Goal: Information Seeking & Learning: Learn about a topic

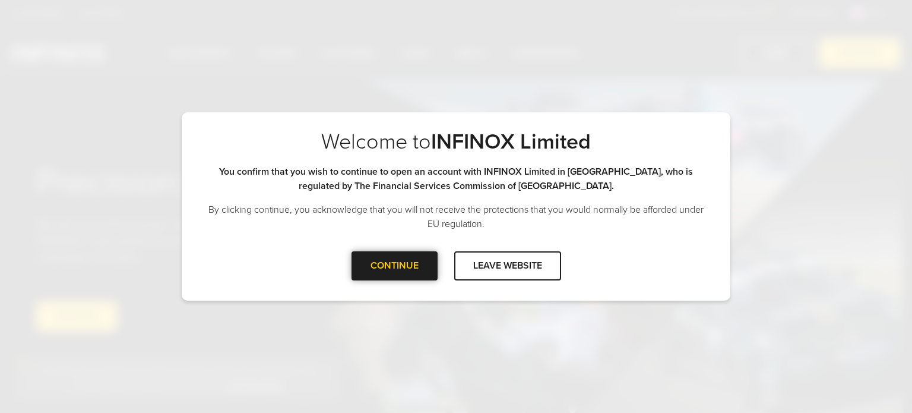
click at [394, 265] on div at bounding box center [394, 265] width 0 height 0
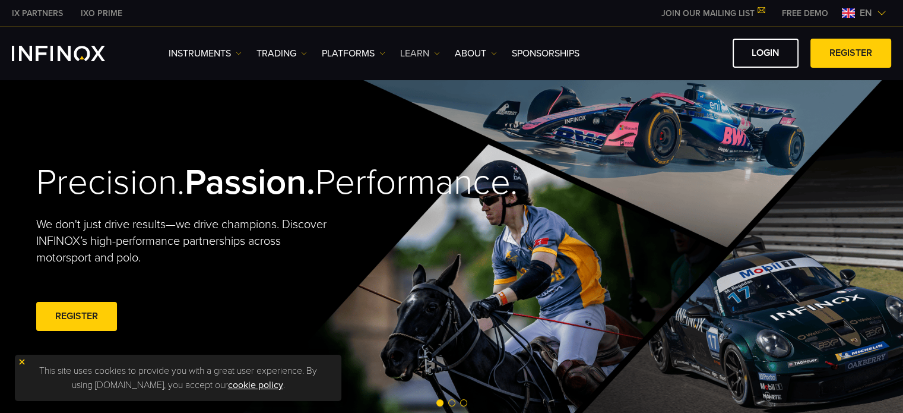
click at [406, 49] on link "Learn" at bounding box center [420, 53] width 40 height 14
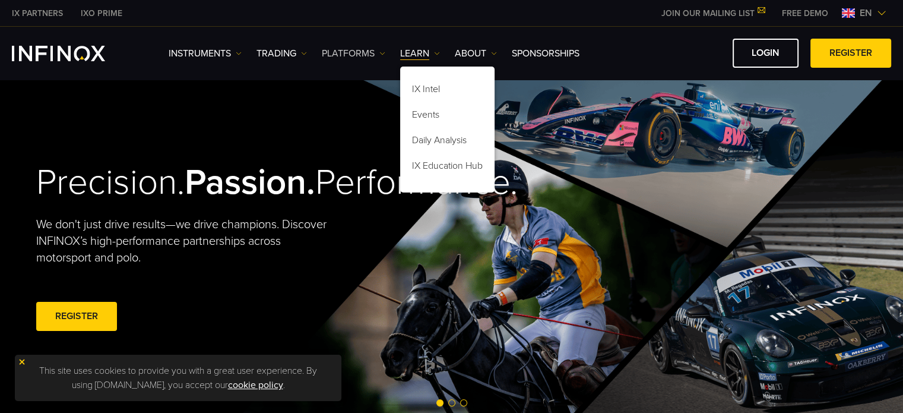
click at [363, 56] on link "PLATFORMS" at bounding box center [354, 53] width 64 height 14
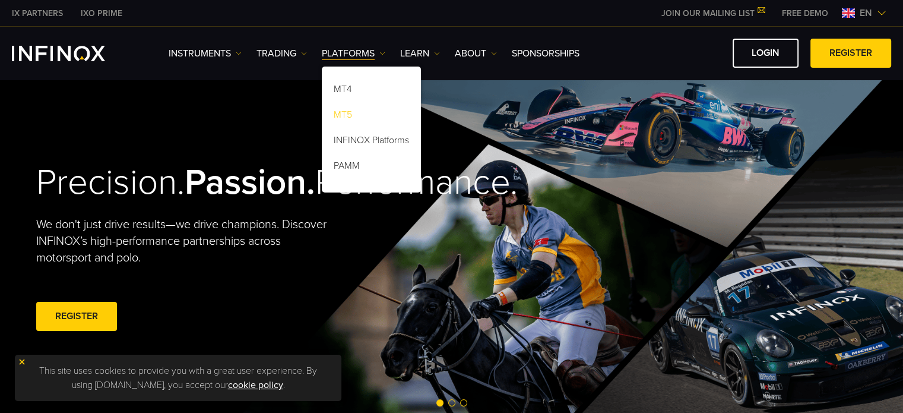
click at [346, 116] on link "MT5" at bounding box center [371, 117] width 99 height 26
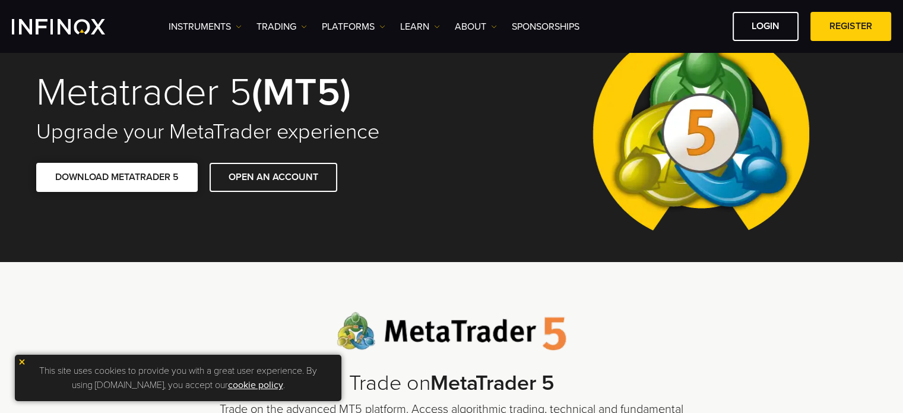
click at [117, 178] on span at bounding box center [117, 178] width 0 height 0
